Goal: Check status: Check status

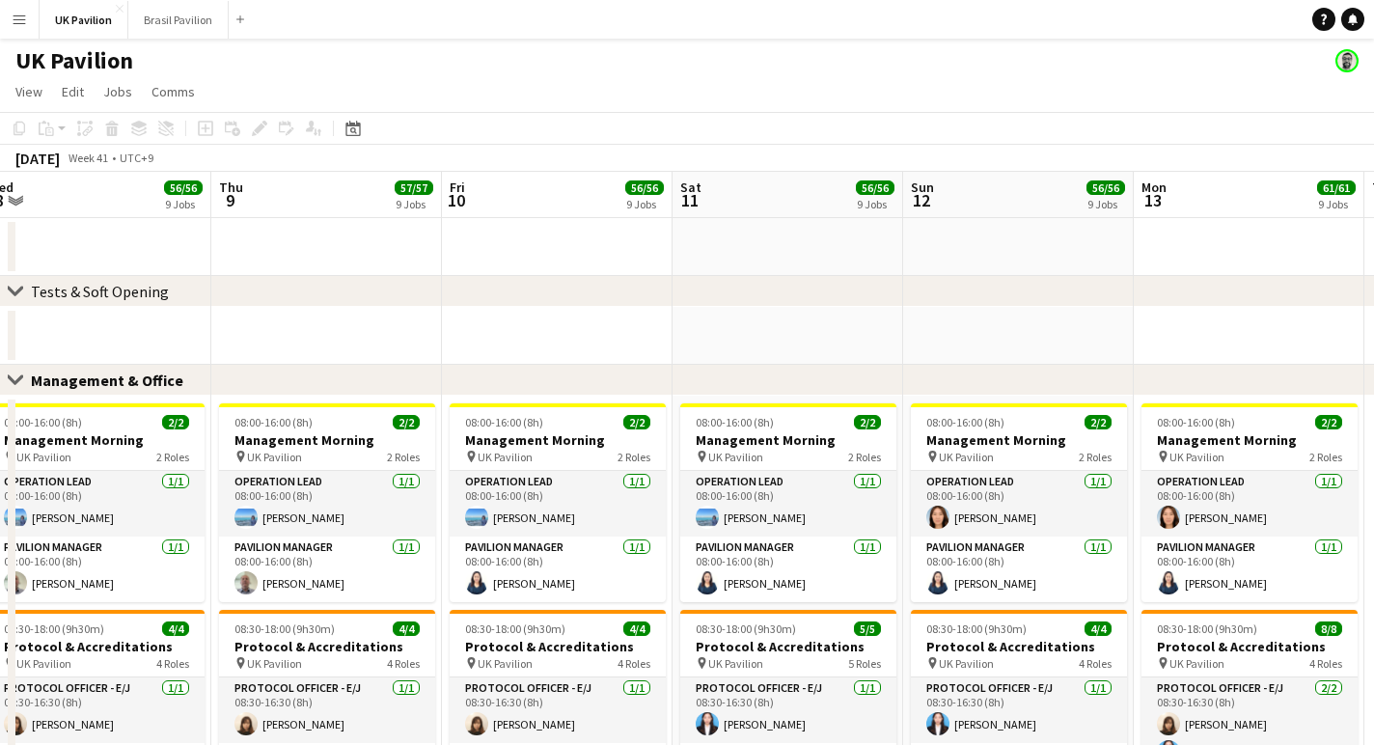
click at [23, 20] on app-icon "Menu" at bounding box center [19, 19] width 15 height 15
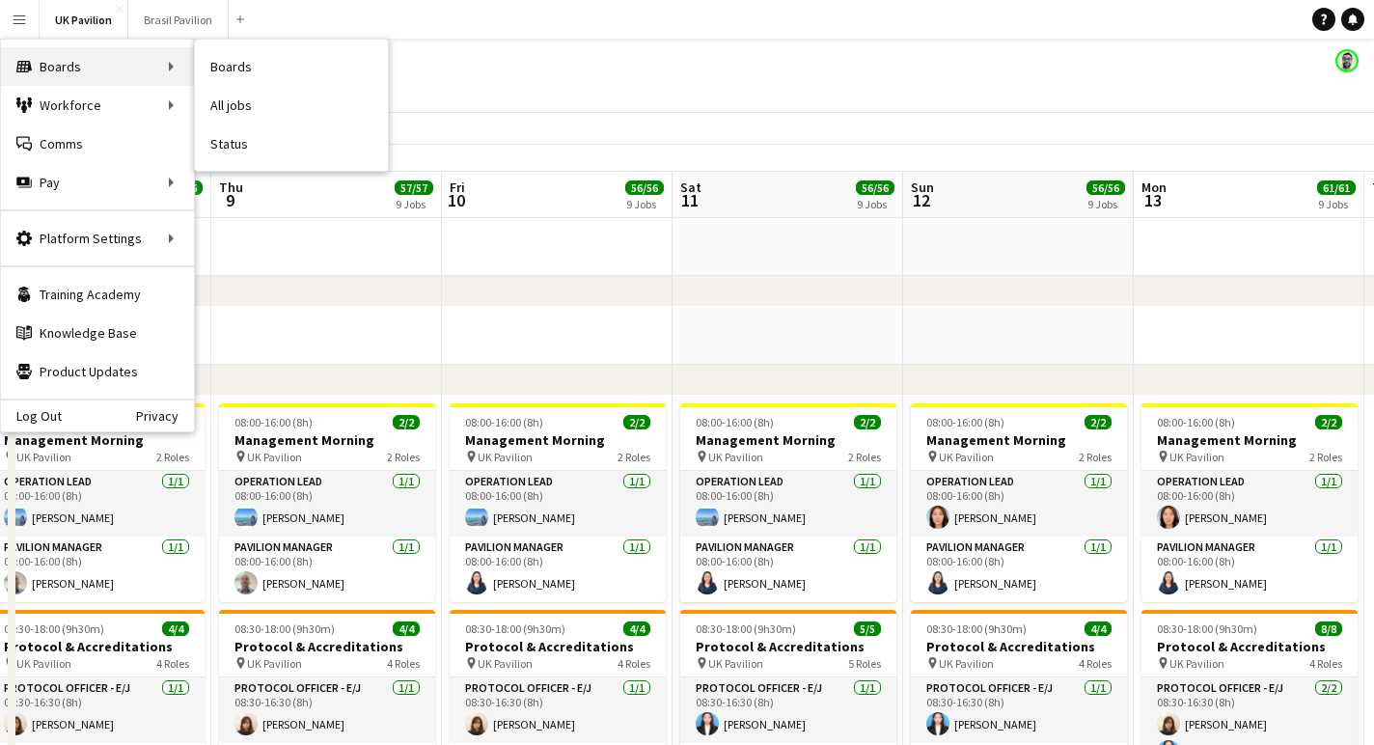
click at [81, 69] on div "Boards Boards" at bounding box center [97, 66] width 193 height 39
click at [251, 155] on link "Status" at bounding box center [291, 143] width 193 height 39
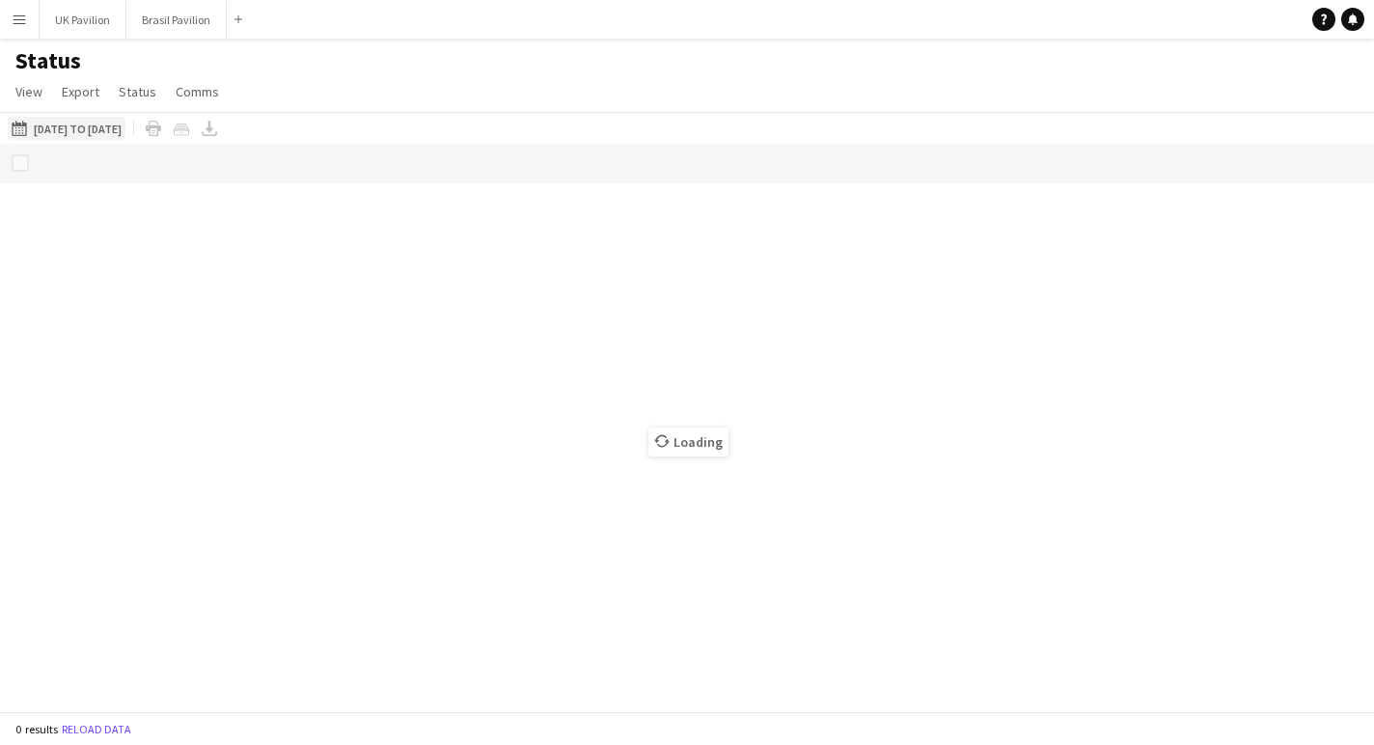
click at [92, 140] on button "[DATE] to [DATE] [DATE] to [DATE]" at bounding box center [67, 128] width 118 height 23
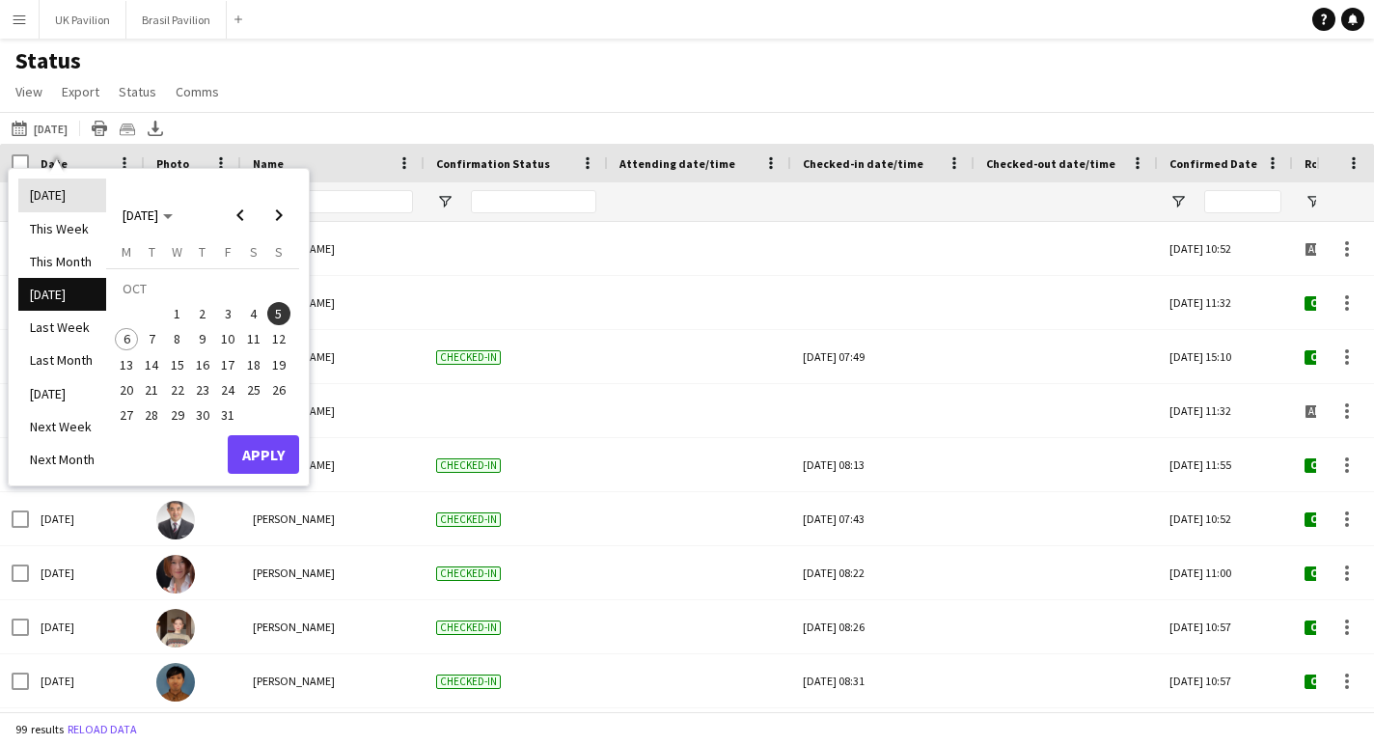
type input "**********"
type input "***"
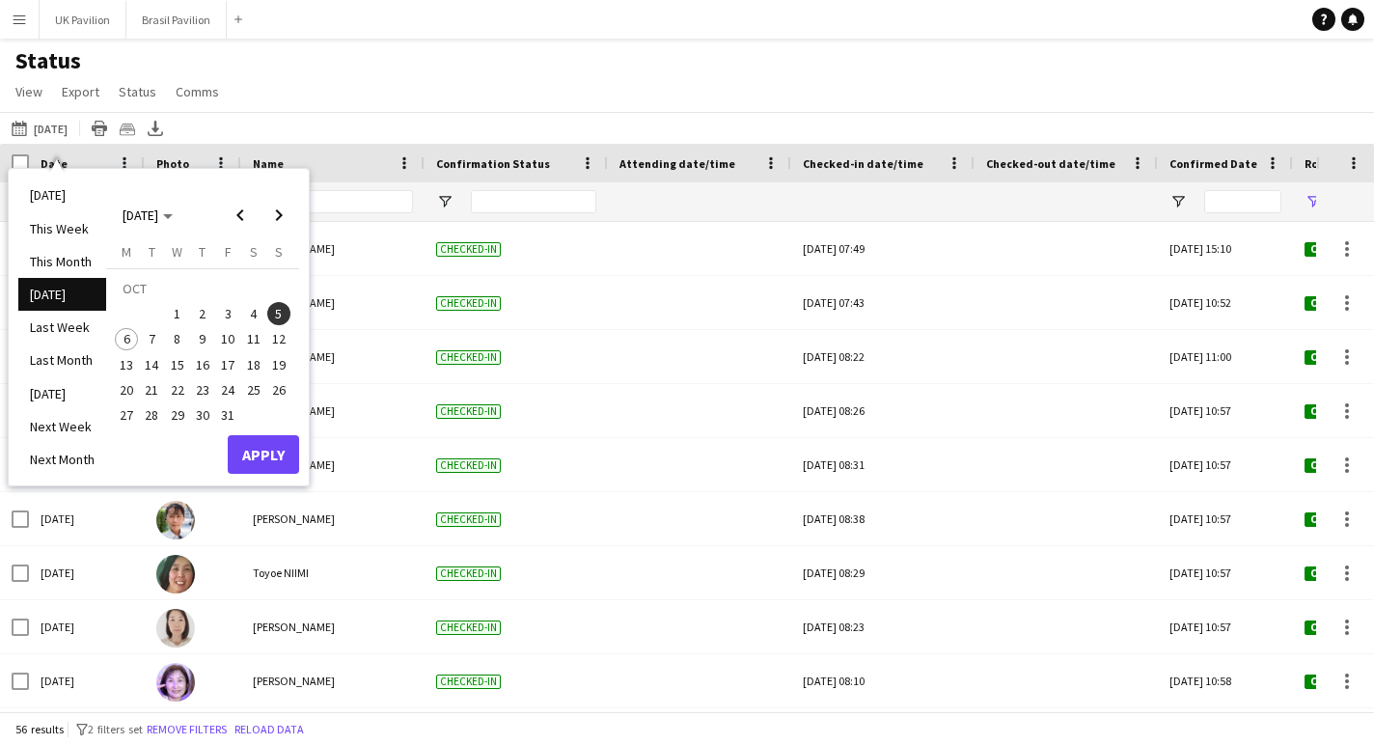
click at [345, 91] on div "Status View Views Default view New view Update view Delete view Edit name Custo…" at bounding box center [687, 79] width 1374 height 66
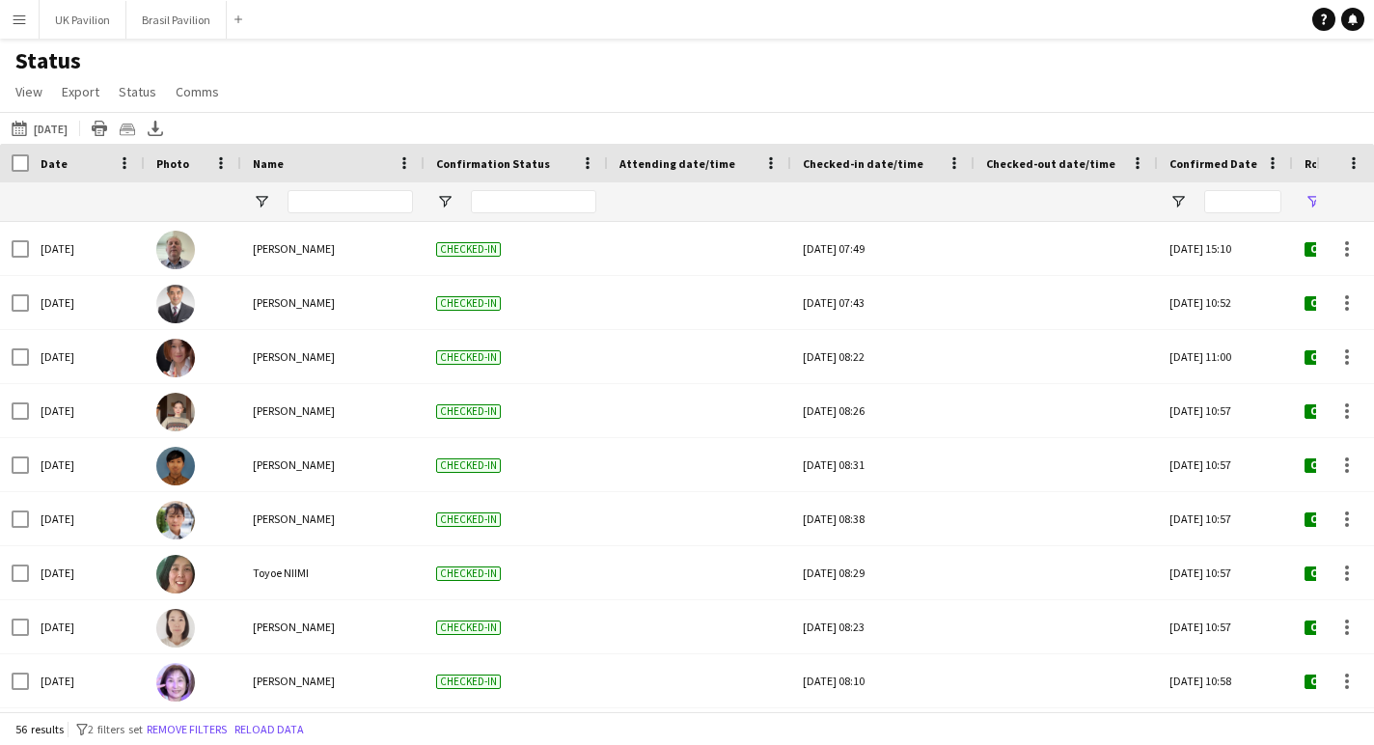
scroll to position [-1, 0]
click at [69, 136] on button "[DATE] to [DATE] [DATE]" at bounding box center [40, 128] width 64 height 23
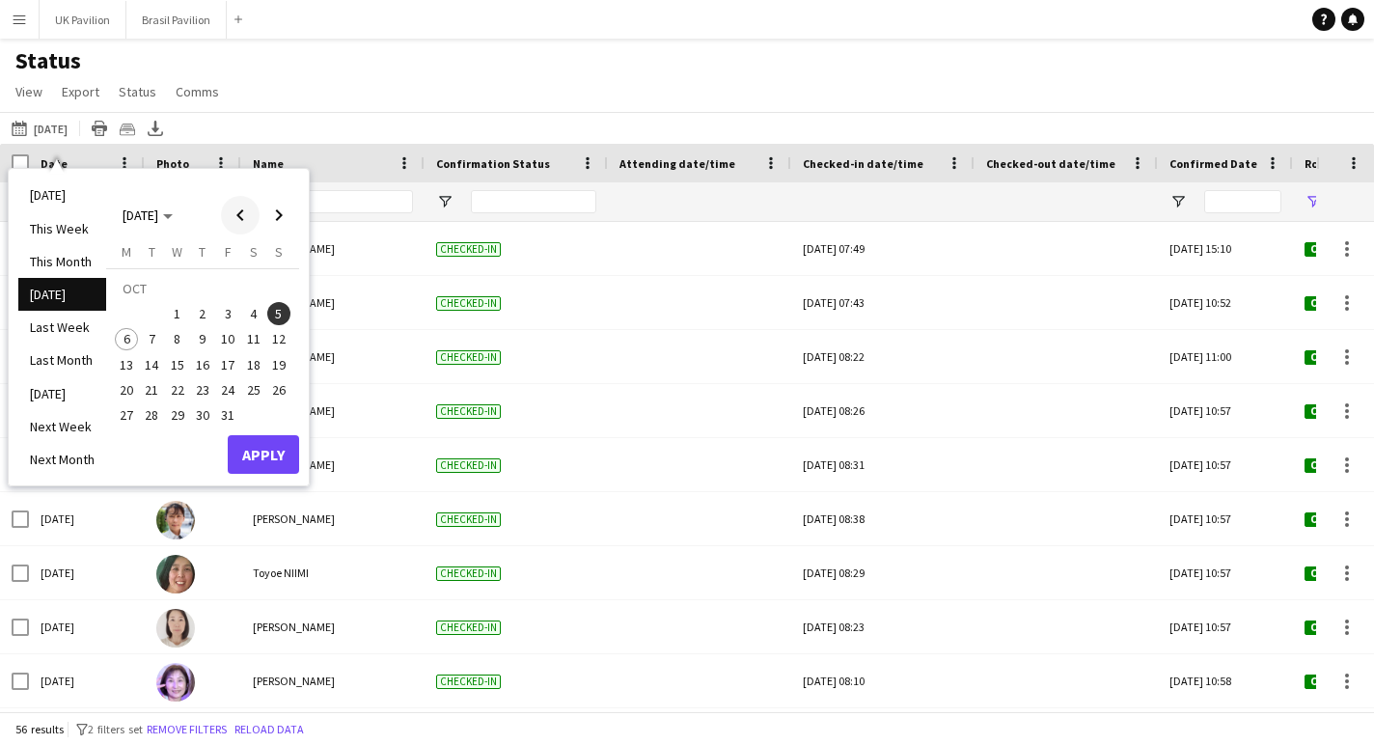
click at [249, 222] on span "Previous month" at bounding box center [240, 215] width 39 height 39
click at [138, 419] on span "29" at bounding box center [126, 414] width 23 height 23
click at [288, 217] on span "Next month" at bounding box center [279, 215] width 39 height 39
click at [290, 319] on span "5" at bounding box center [278, 313] width 23 height 23
click at [276, 460] on button "Apply" at bounding box center [263, 454] width 71 height 39
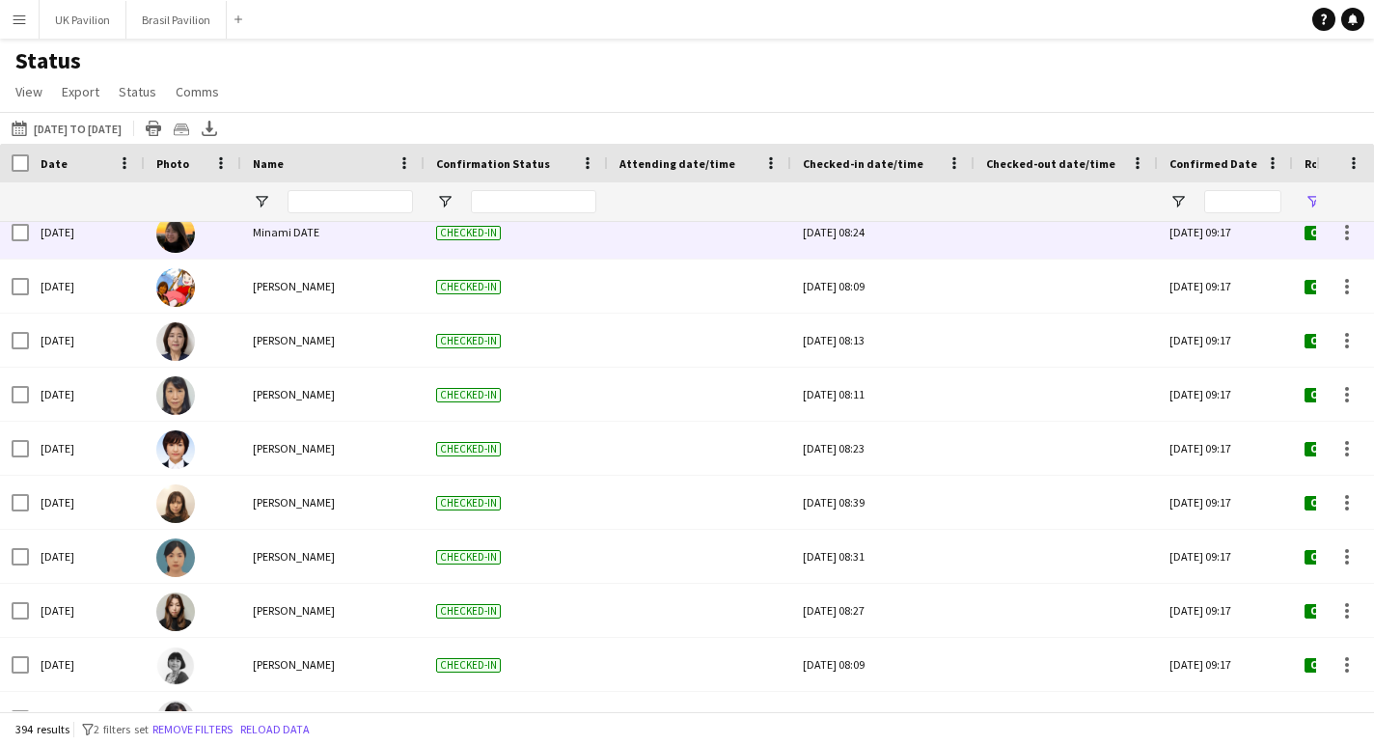
scroll to position [302, 0]
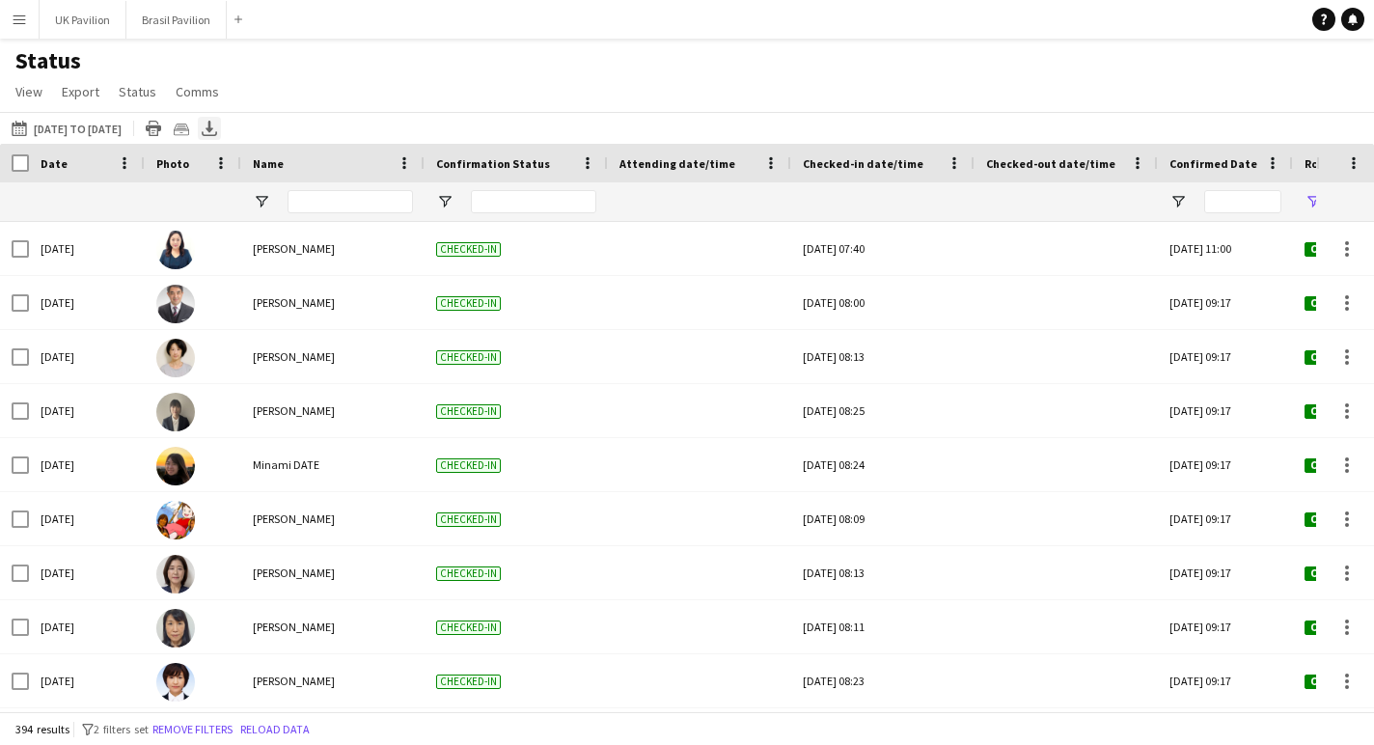
click at [213, 132] on icon at bounding box center [209, 127] width 8 height 12
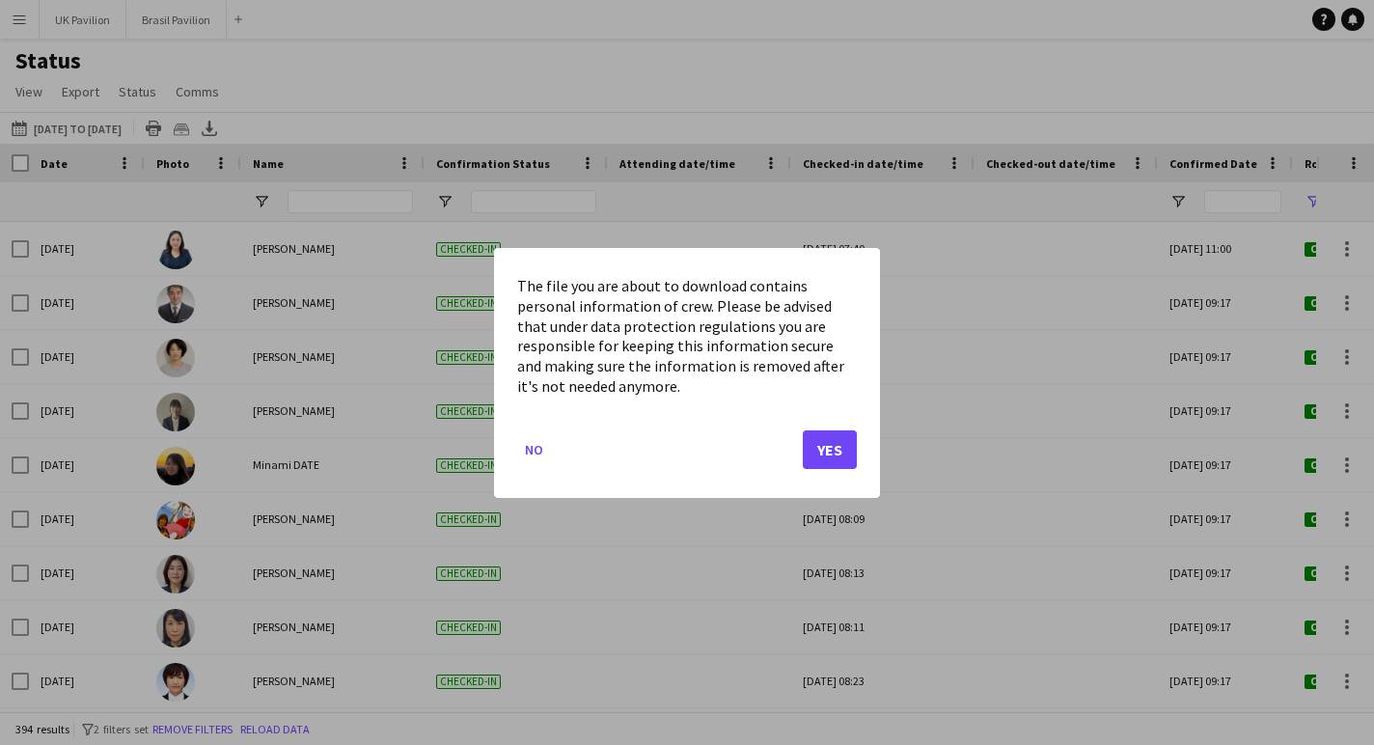
click at [829, 466] on button "Yes" at bounding box center [830, 448] width 54 height 39
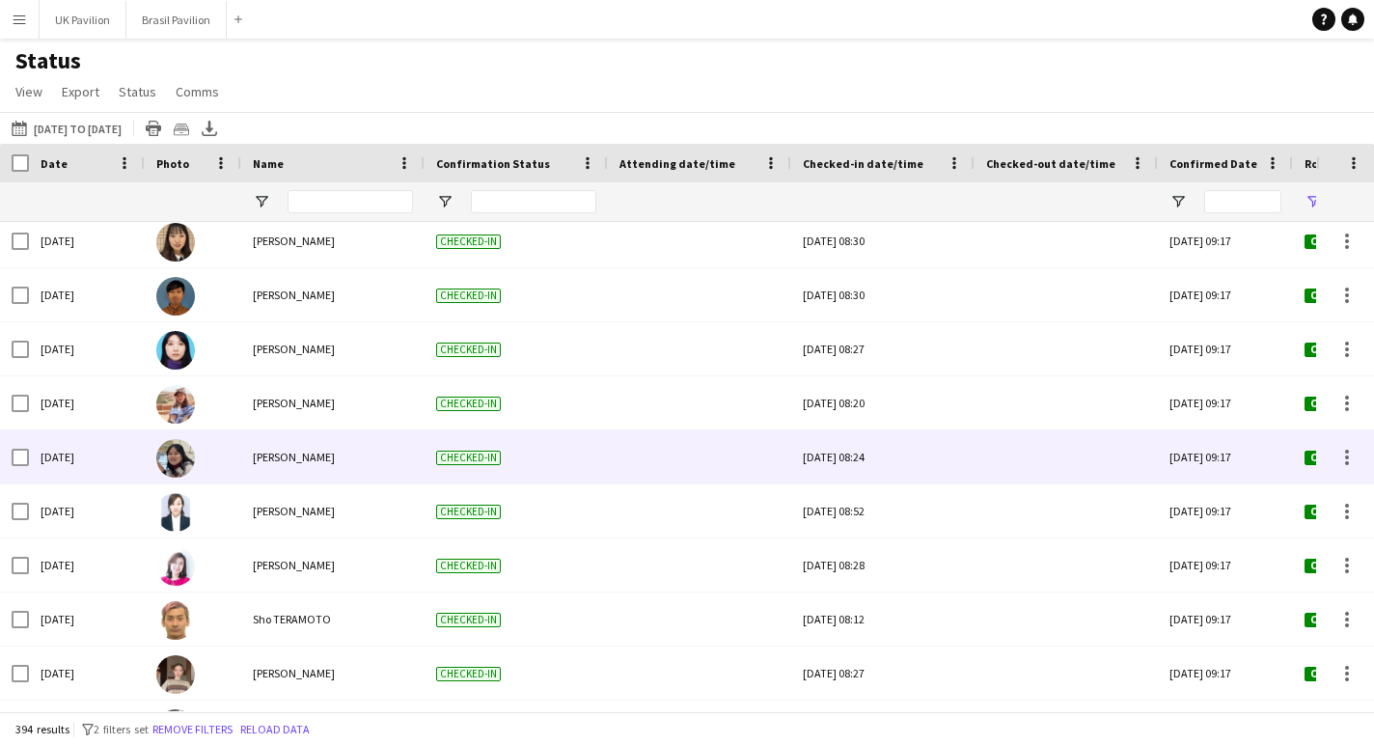
scroll to position [871, 0]
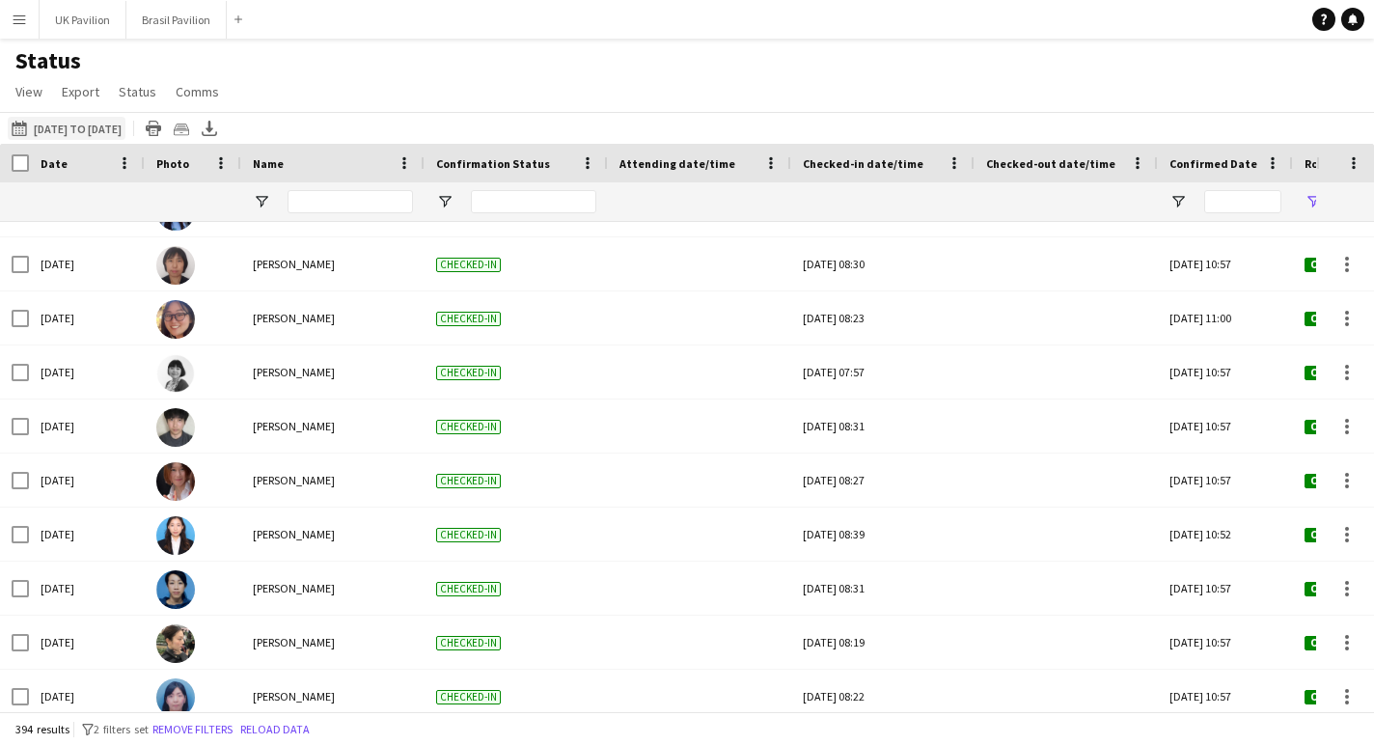
click at [46, 136] on button "[DATE] to [DATE] [DATE] to [DATE]" at bounding box center [67, 128] width 118 height 23
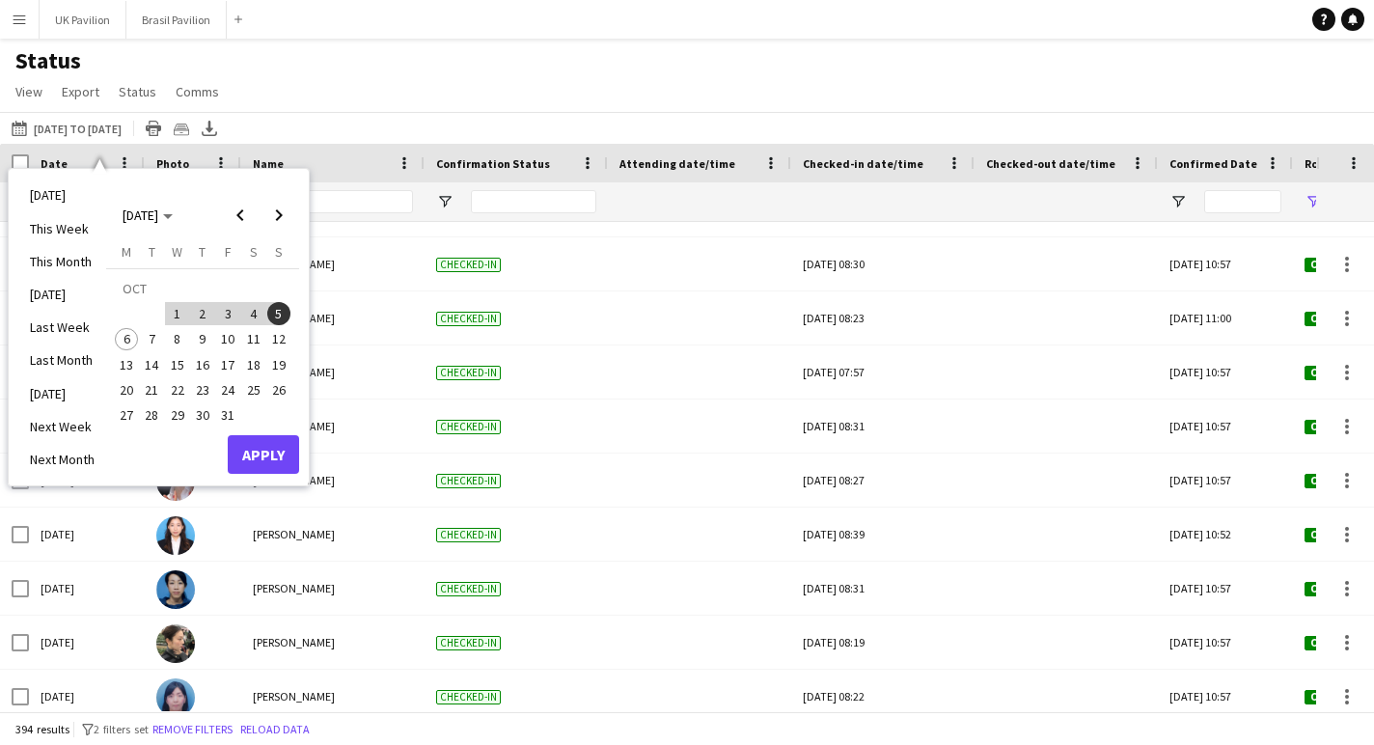
click at [239, 317] on span "3" at bounding box center [227, 313] width 23 height 23
click at [262, 468] on button "Apply" at bounding box center [263, 454] width 71 height 39
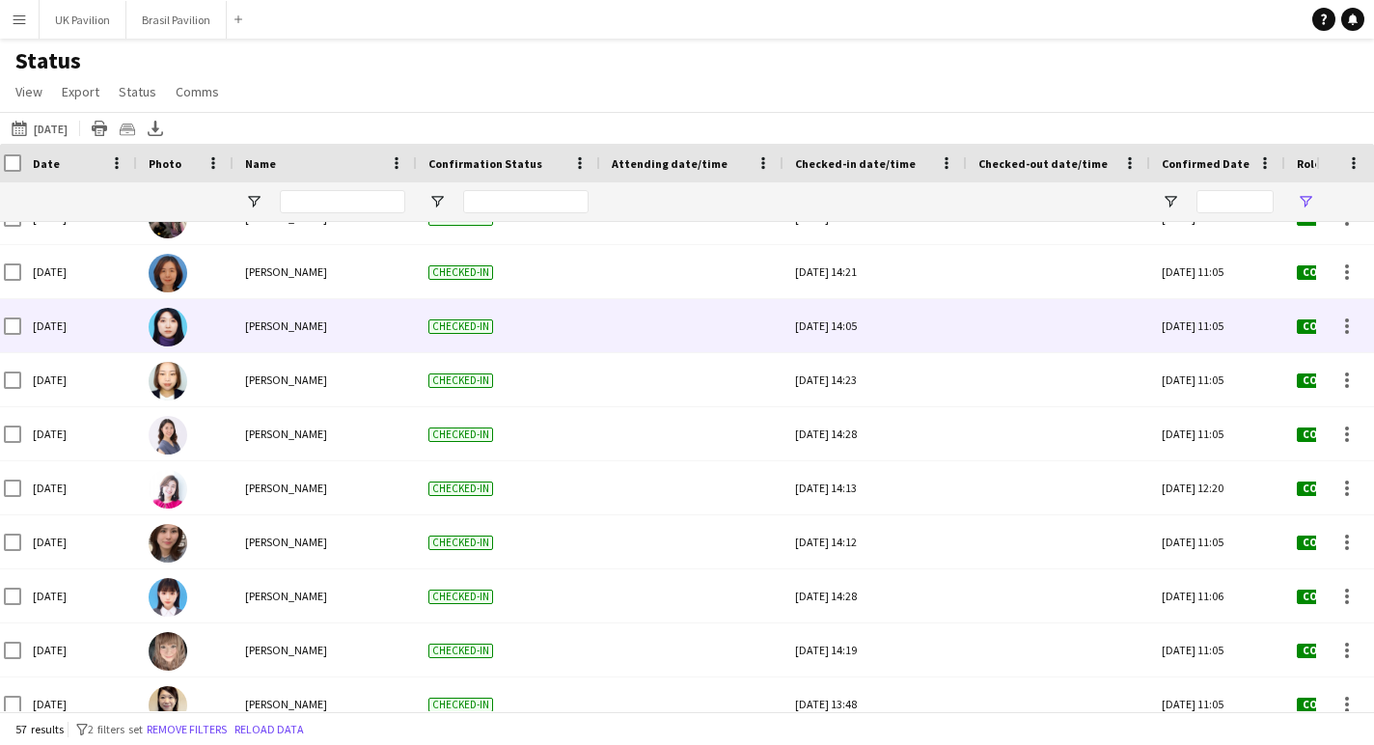
scroll to position [2590, 0]
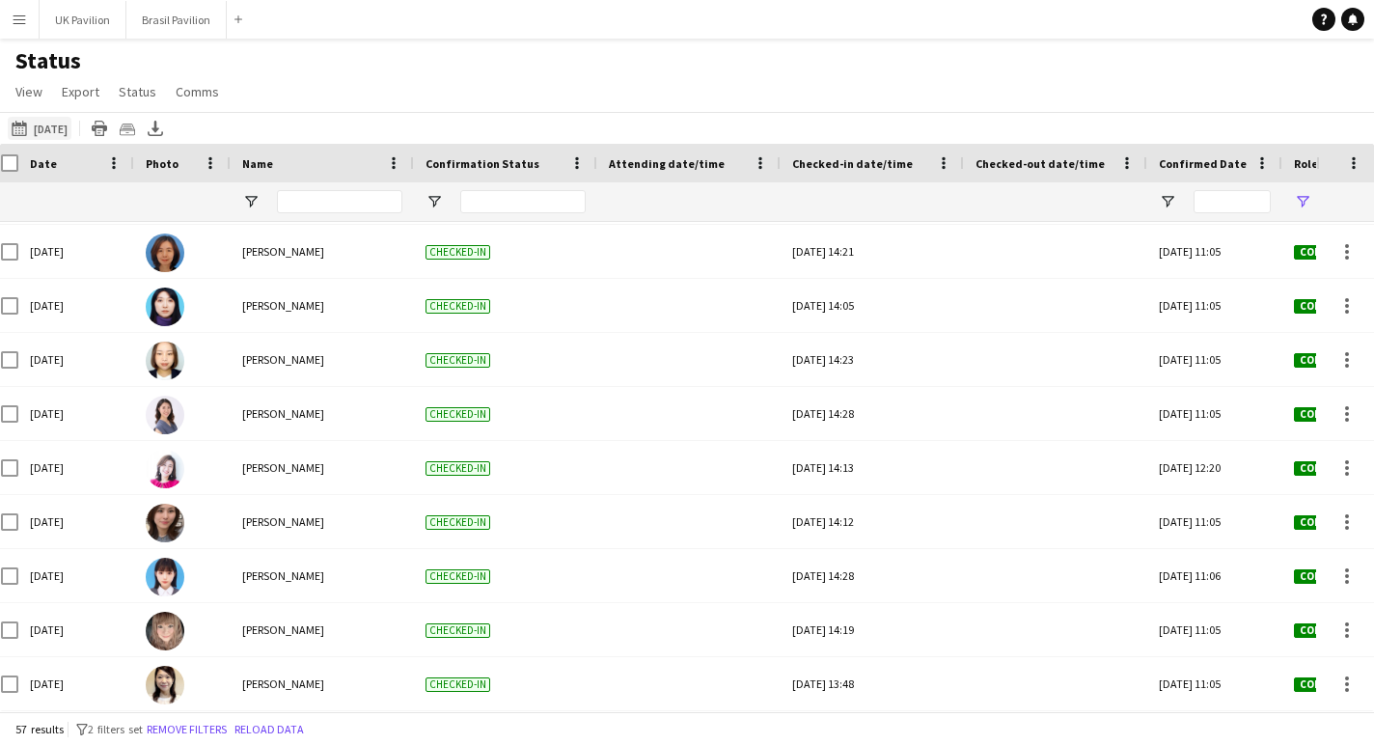
click at [68, 140] on button "[DATE] to [DATE] [DATE]" at bounding box center [40, 128] width 64 height 23
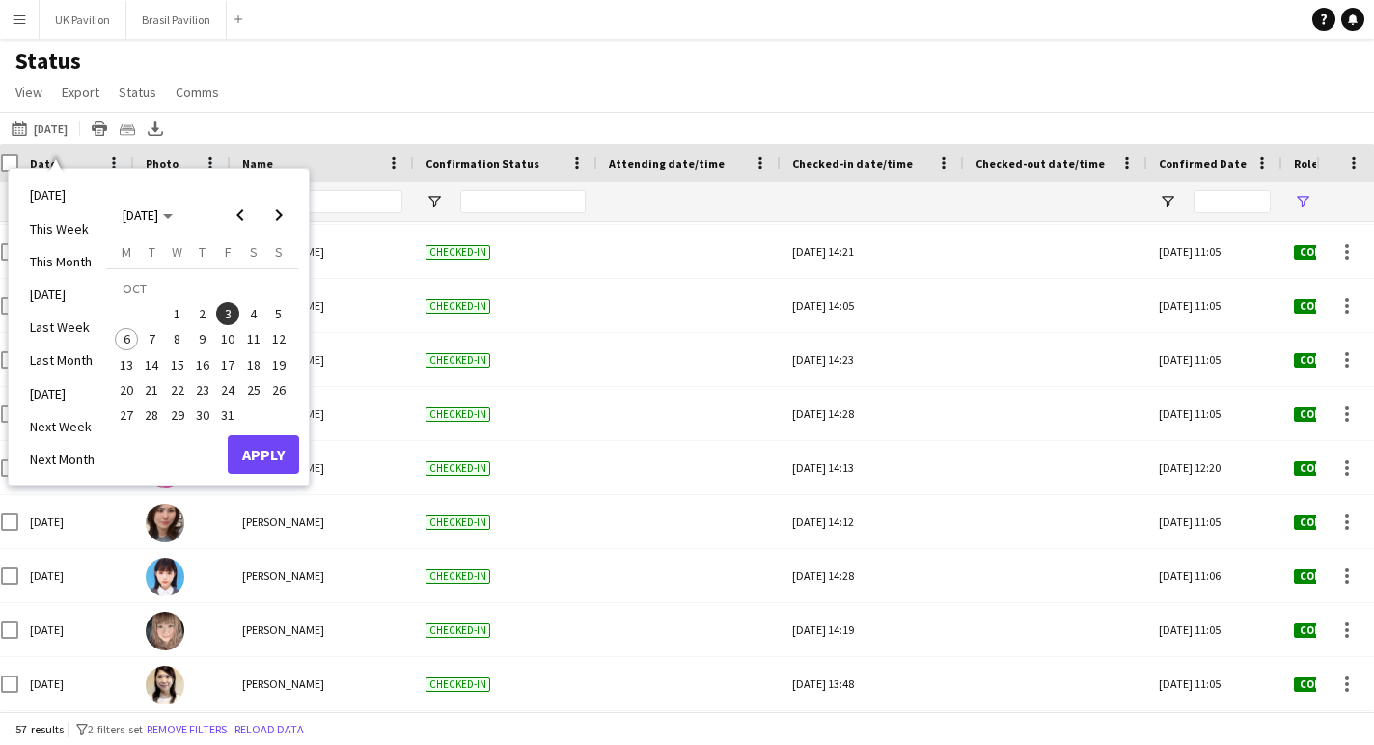
click at [265, 323] on span "4" at bounding box center [253, 313] width 23 height 23
click at [266, 455] on button "Apply" at bounding box center [263, 454] width 71 height 39
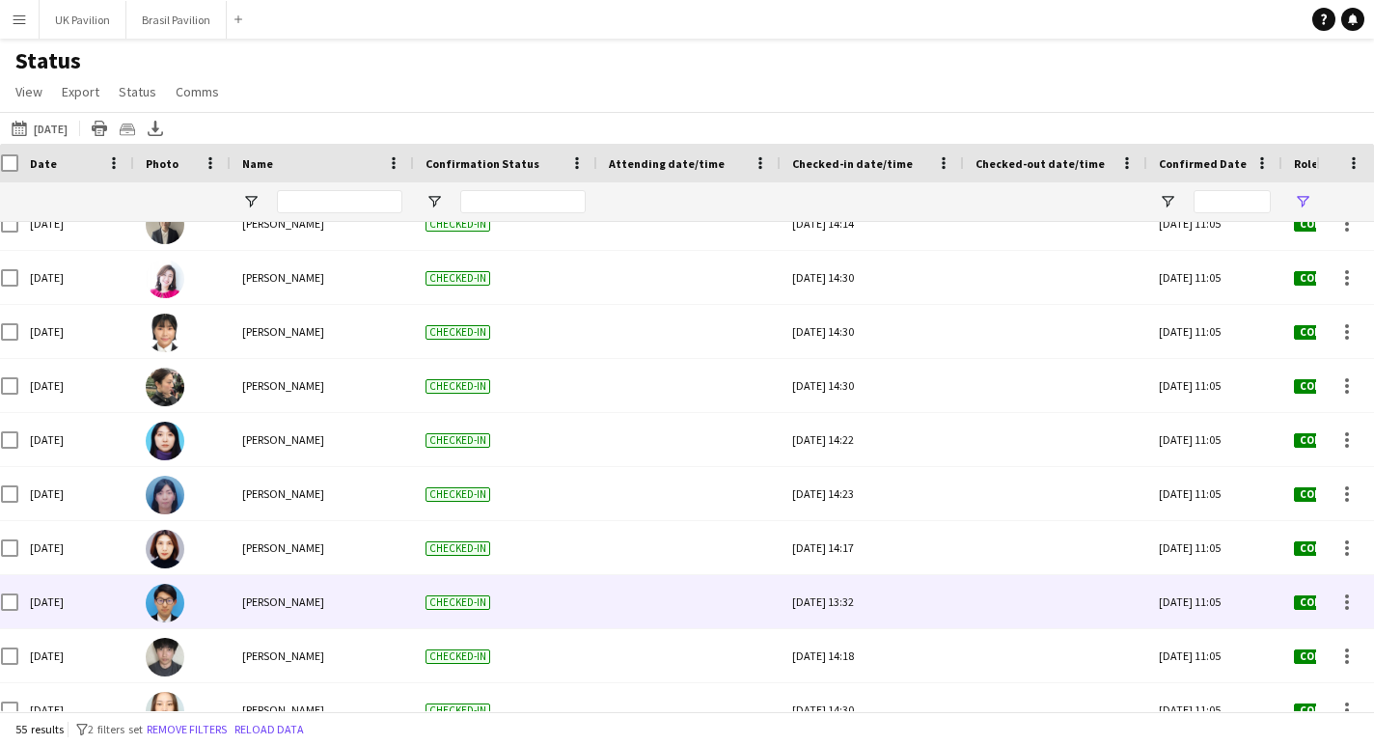
scroll to position [1815, 0]
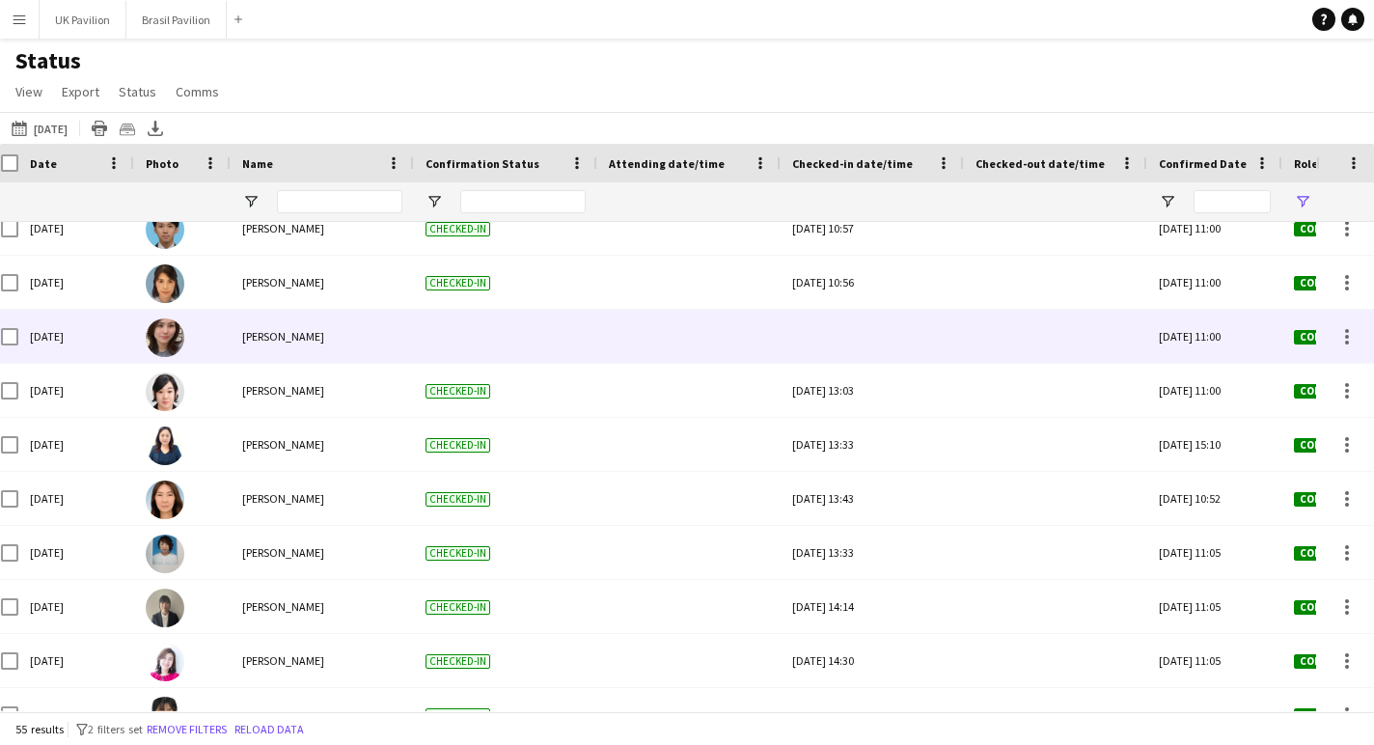
click at [891, 350] on div at bounding box center [872, 336] width 160 height 53
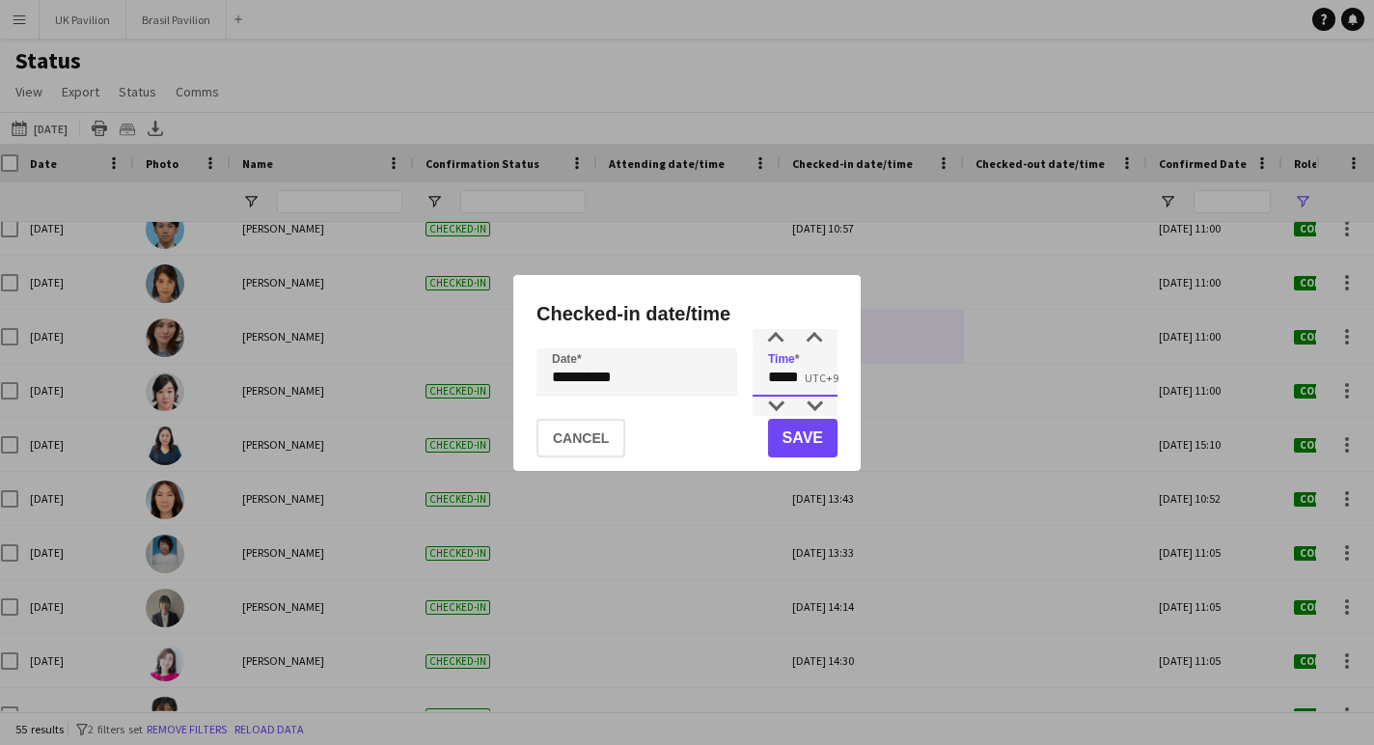
drag, startPoint x: 812, startPoint y: 379, endPoint x: 770, endPoint y: 376, distance: 42.5
click at [770, 378] on input "*****" at bounding box center [795, 372] width 85 height 48
type input "*****"
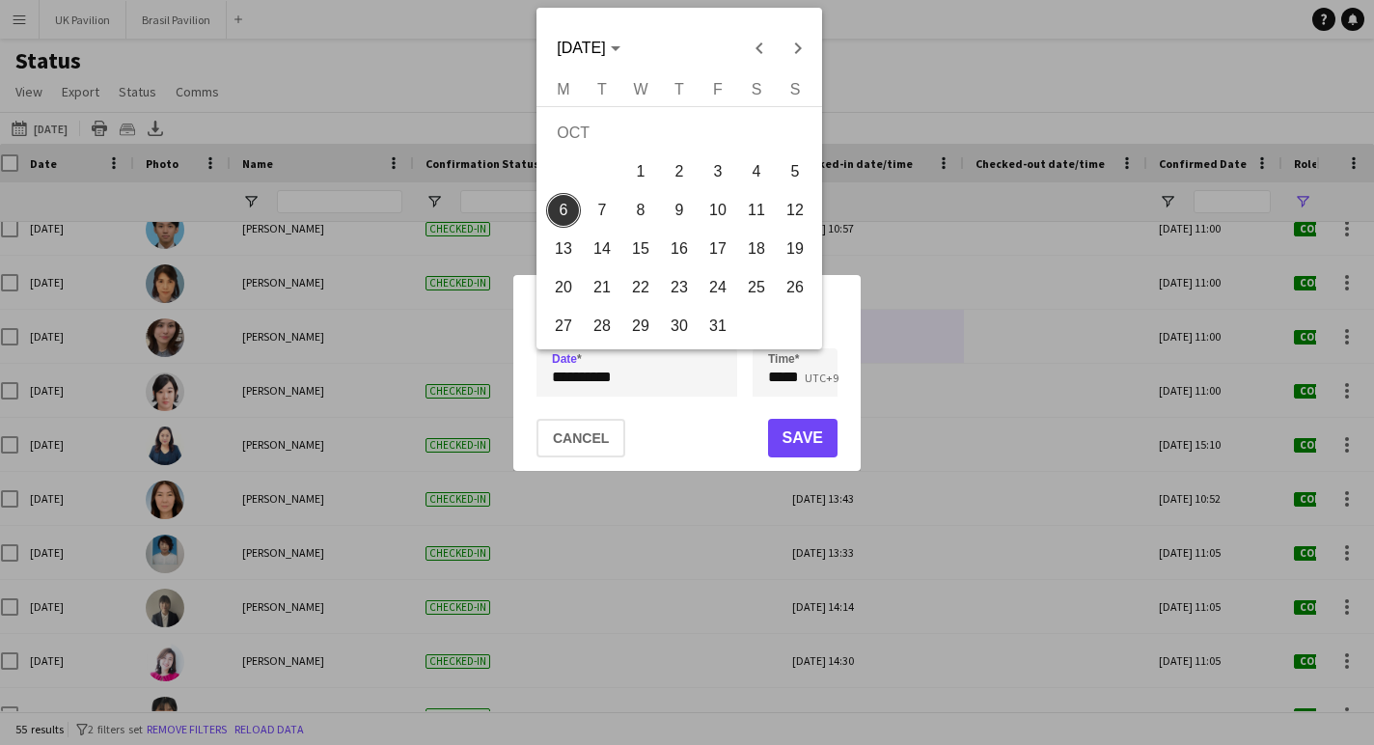
click at [629, 374] on div "**********" at bounding box center [687, 372] width 1374 height 745
drag, startPoint x: 757, startPoint y: 177, endPoint x: 796, endPoint y: 369, distance: 195.8
click at [757, 177] on span "4" at bounding box center [756, 171] width 35 height 35
type input "**********"
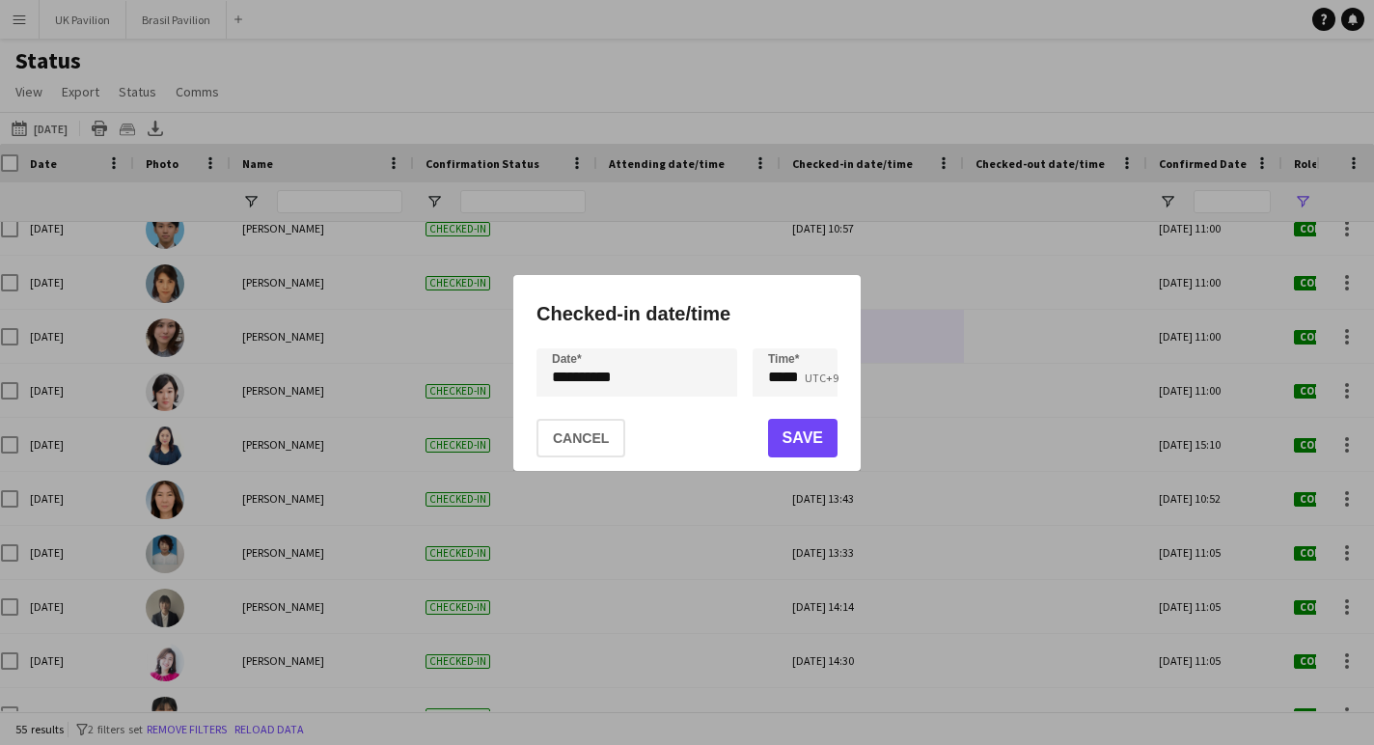
click at [804, 445] on button "Save" at bounding box center [802, 438] width 69 height 39
